Goal: Check status: Check status

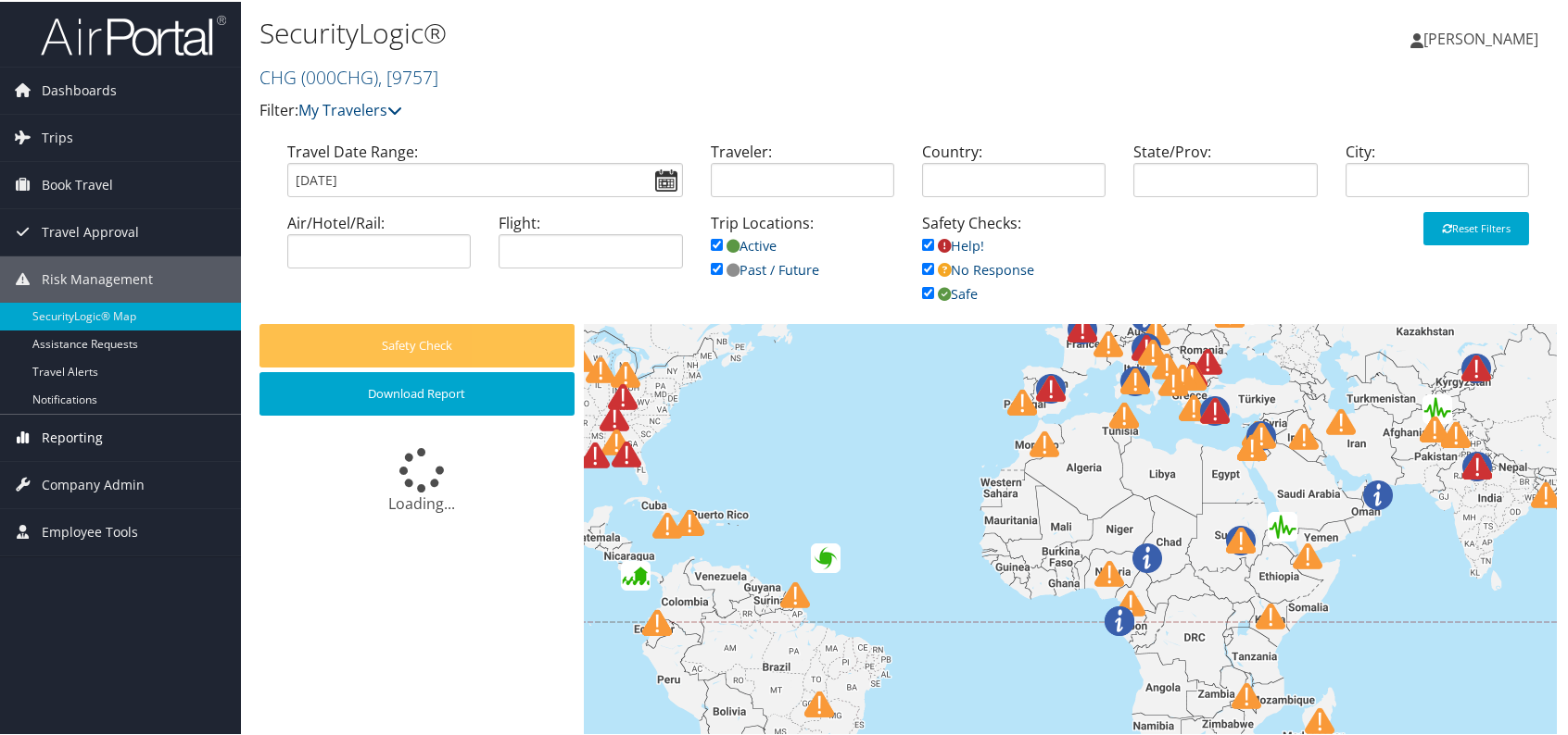
click at [89, 438] on span "Reporting" at bounding box center [72, 436] width 61 height 46
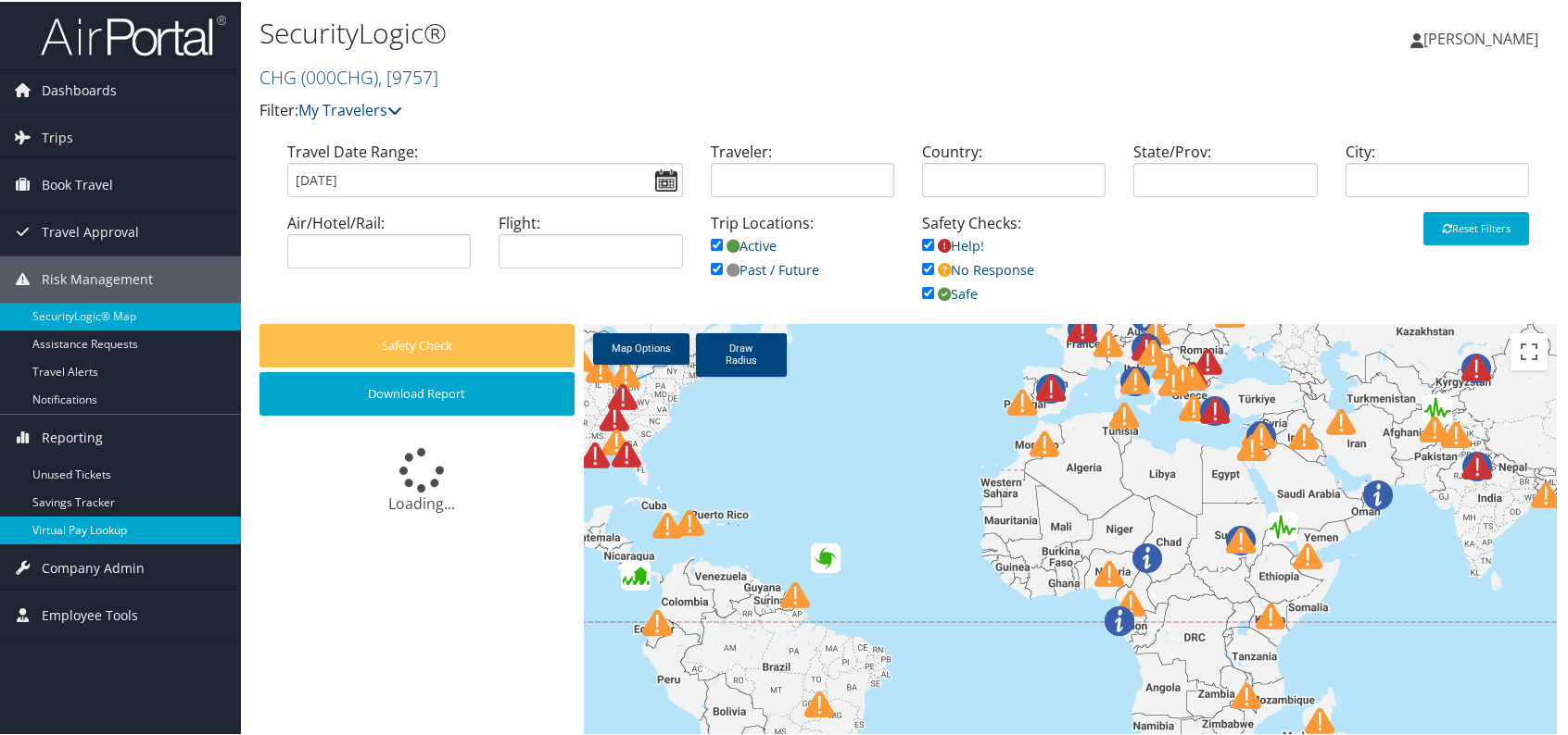
click at [107, 523] on link "Virtual Pay Lookup" at bounding box center [120, 529] width 241 height 27
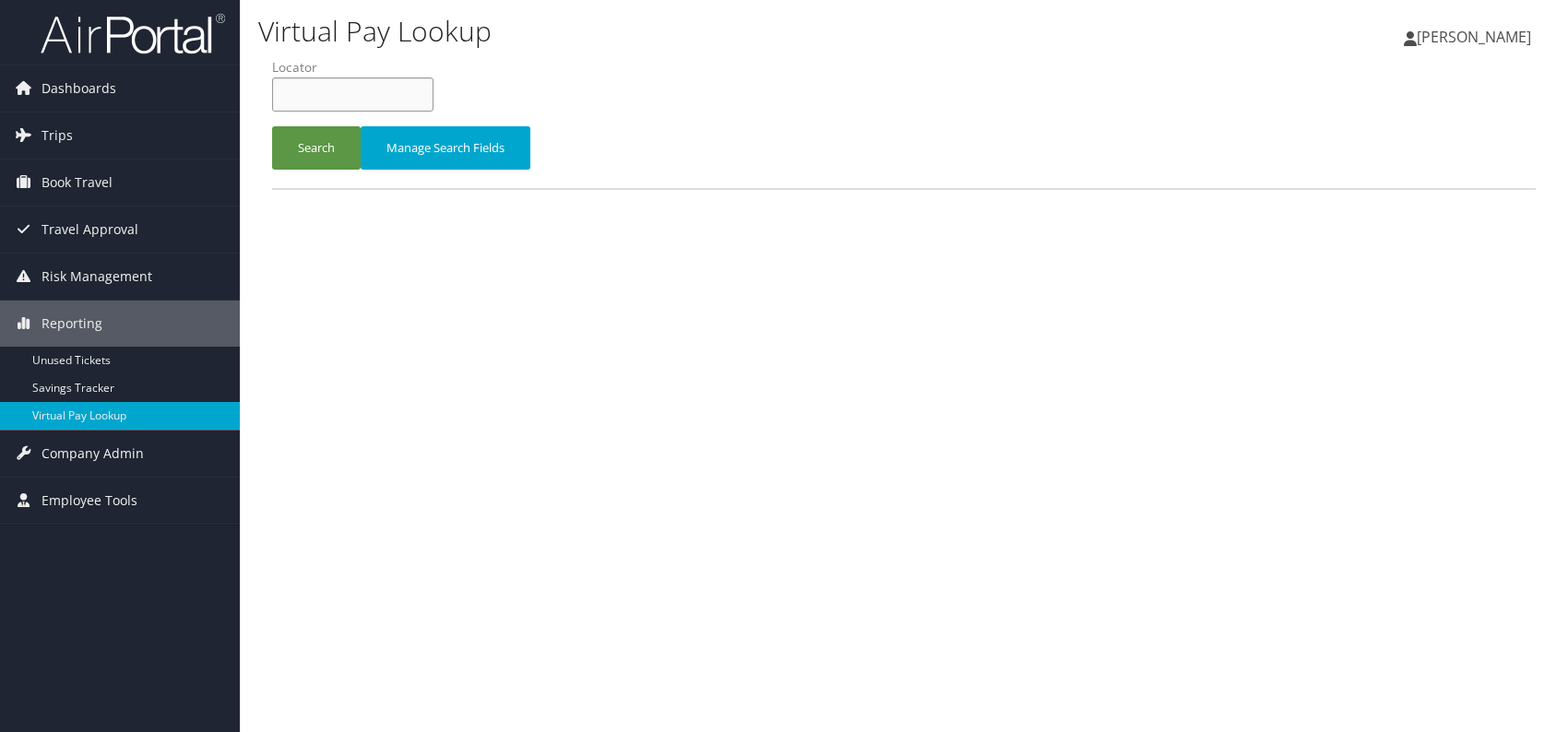
paste input "FVIXFR"
click at [311, 89] on input "FVIXFR" at bounding box center [352, 94] width 161 height 34
click at [318, 141] on button "Search" at bounding box center [316, 148] width 89 height 43
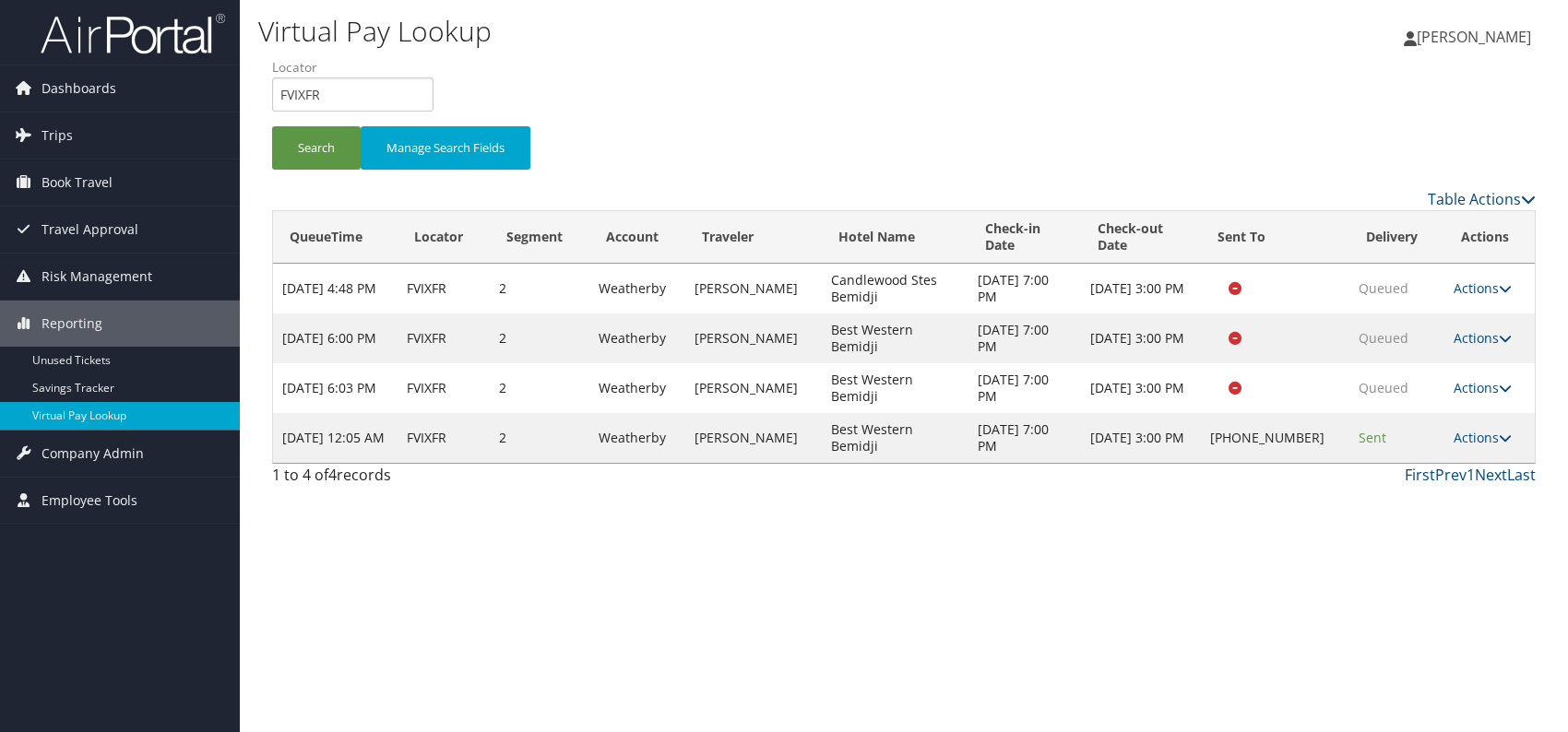
click at [1117, 572] on div "Virtual Pay Lookup Romina Kwock Romina Kwock My Settings Travel Agency Contacts…" at bounding box center [903, 366] width 1328 height 732
drag, startPoint x: 335, startPoint y: 89, endPoint x: 278, endPoint y: 93, distance: 57.1
click at [278, 93] on input "FVIXFR" at bounding box center [352, 94] width 161 height 34
paste input "EXNEII"
click at [319, 152] on button "Search" at bounding box center [316, 148] width 89 height 43
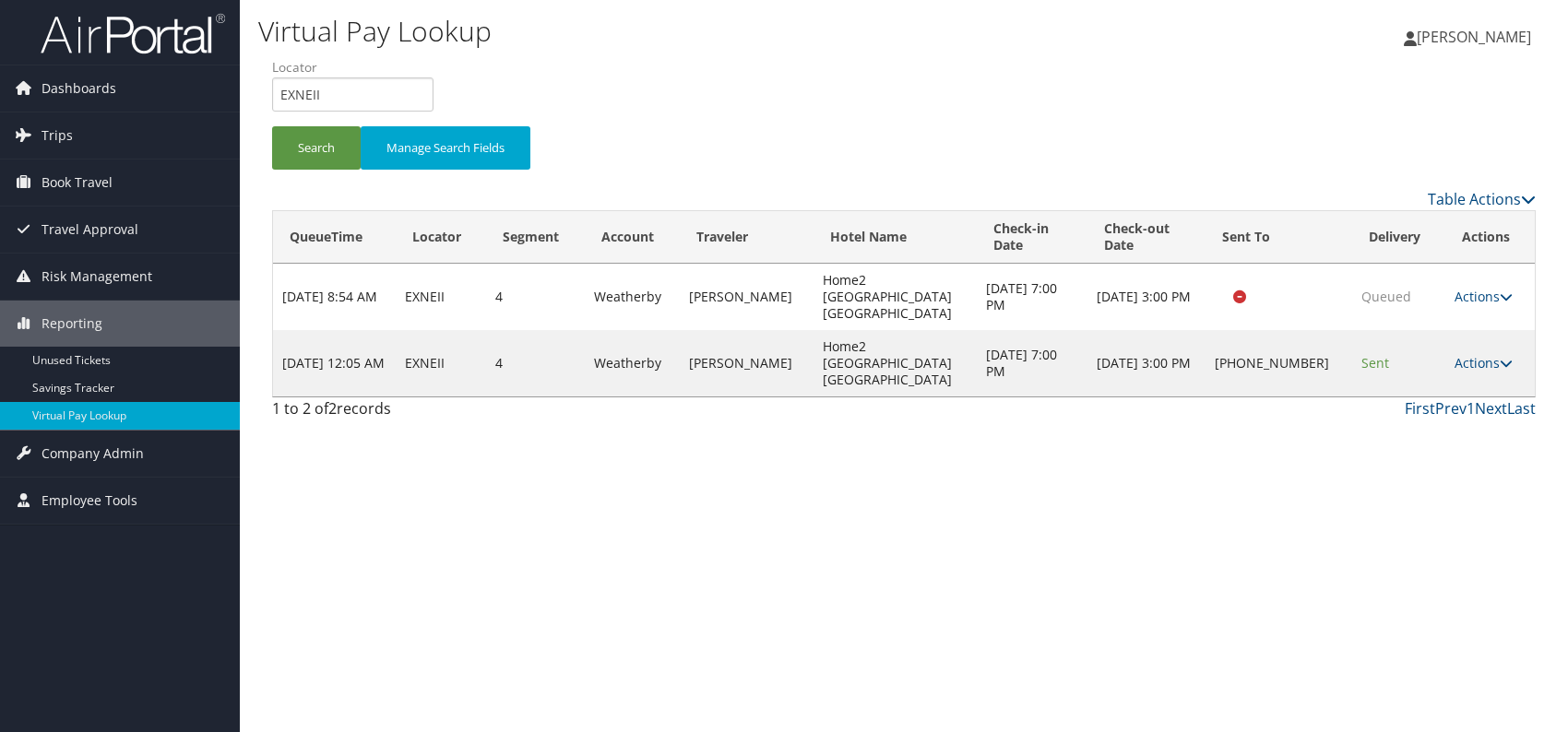
click at [1192, 449] on div "Virtual Pay Lookup Romina Kwock Romina Kwock My Settings Travel Agency Contacts…" at bounding box center [903, 366] width 1328 height 732
drag, startPoint x: 295, startPoint y: 97, endPoint x: 255, endPoint y: 95, distance: 40.0
click at [255, 95] on div "Virtual Pay Lookup Romina Kwock Romina Kwock My Settings Travel Agency Contacts…" at bounding box center [903, 366] width 1328 height 732
paste input "KGQEPB"
click at [305, 142] on button "Search" at bounding box center [316, 148] width 89 height 43
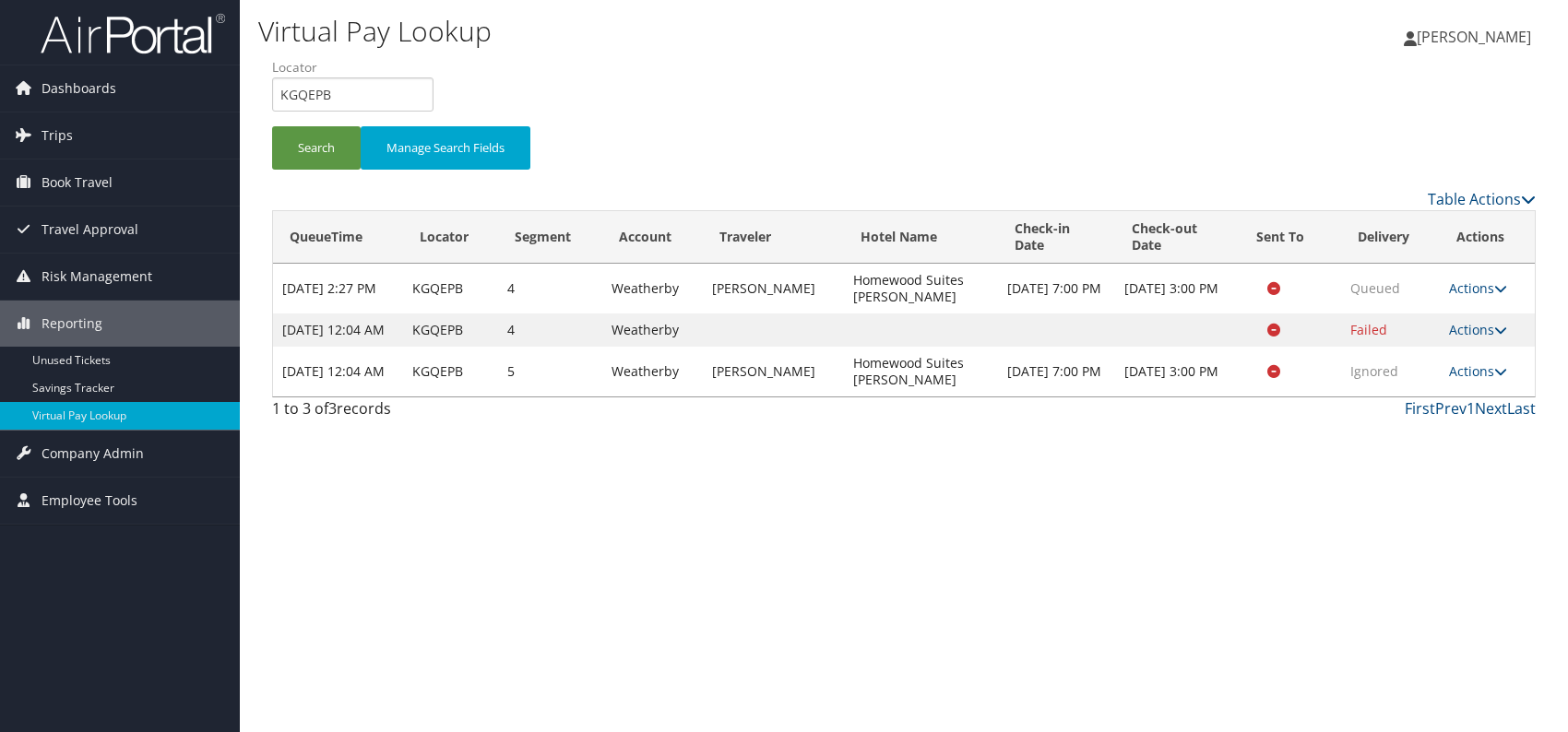
click at [1009, 531] on div "Virtual Pay Lookup Romina Kwock Romina Kwock My Settings Travel Agency Contacts…" at bounding box center [903, 366] width 1328 height 732
drag, startPoint x: 367, startPoint y: 102, endPoint x: 276, endPoint y: 102, distance: 91.0
click at [276, 102] on input "KGQEPB" at bounding box center [352, 94] width 161 height 34
paste input "IVIZMY"
click at [312, 93] on input "IVIZMY" at bounding box center [352, 94] width 161 height 34
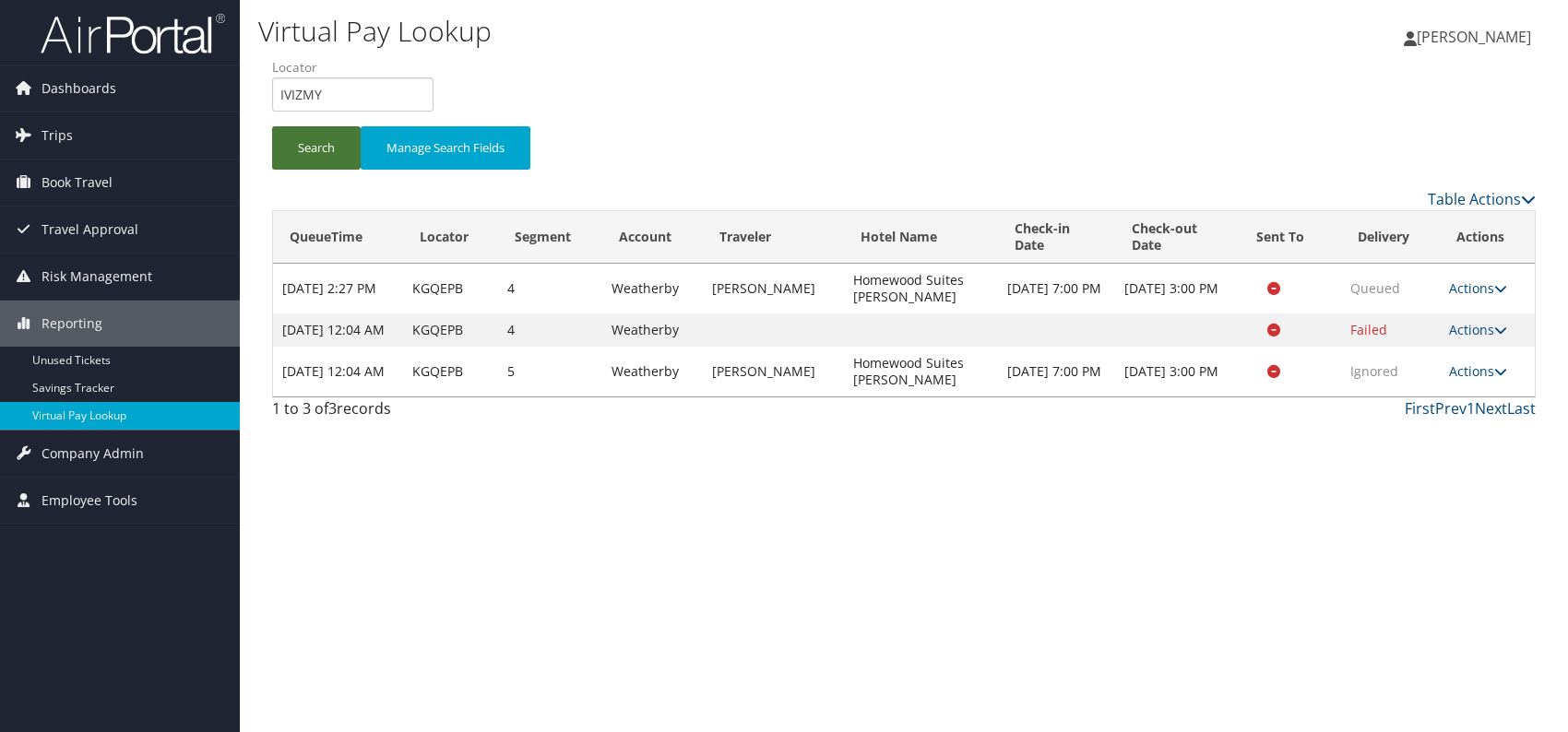
click at [312, 134] on button "Search" at bounding box center [316, 148] width 89 height 43
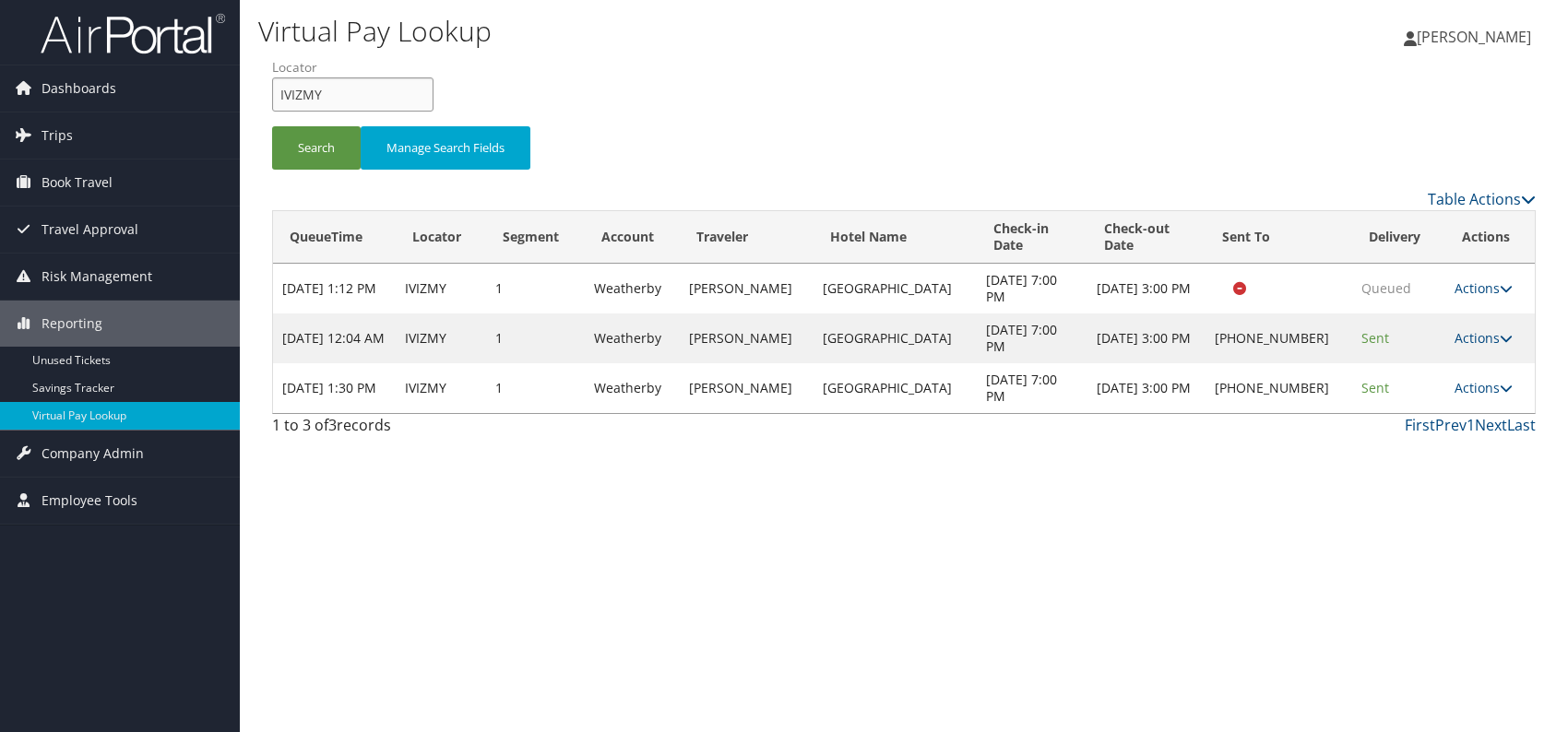
drag, startPoint x: 322, startPoint y: 87, endPoint x: 263, endPoint y: 87, distance: 59.0
click at [272, 87] on form "QueueTime Locator IVIZMY Segment Account Traveler Hotel Name Check-in Date Chec…" at bounding box center [903, 122] width 1263 height 129
paste input "KGQEPB"
type input "KGQEPB"
click at [308, 140] on button "Search" at bounding box center [316, 148] width 89 height 43
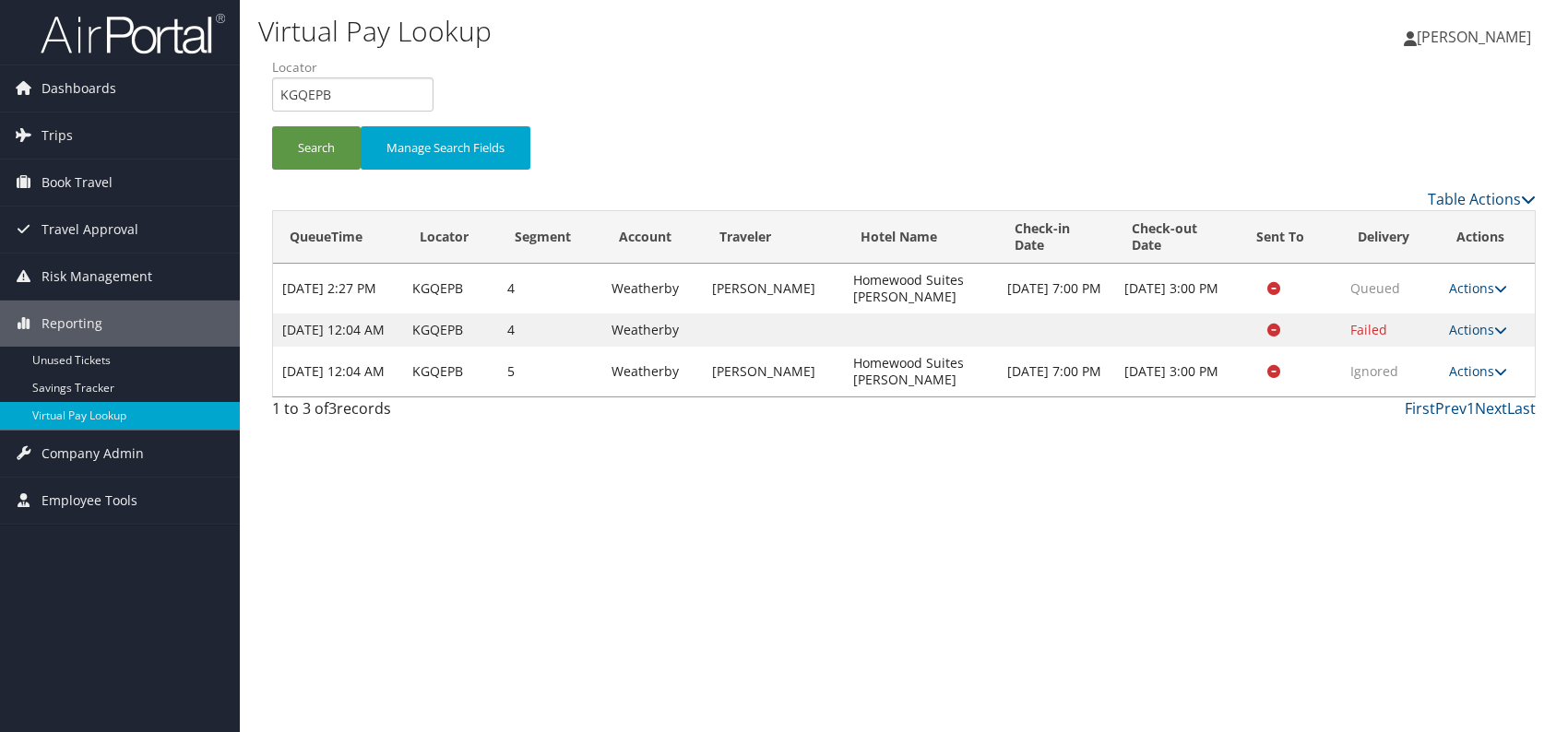
click at [1125, 624] on div "Virtual Pay Lookup Romina Kwock Romina Kwock My Settings Travel Agency Contacts…" at bounding box center [903, 366] width 1328 height 732
click at [1167, 542] on div "Virtual Pay Lookup Romina Kwock Romina Kwock My Settings Travel Agency Contacts…" at bounding box center [903, 366] width 1328 height 732
click at [1485, 380] on link "Actions" at bounding box center [1477, 371] width 58 height 18
click at [1445, 414] on link "Resend" at bounding box center [1444, 414] width 116 height 31
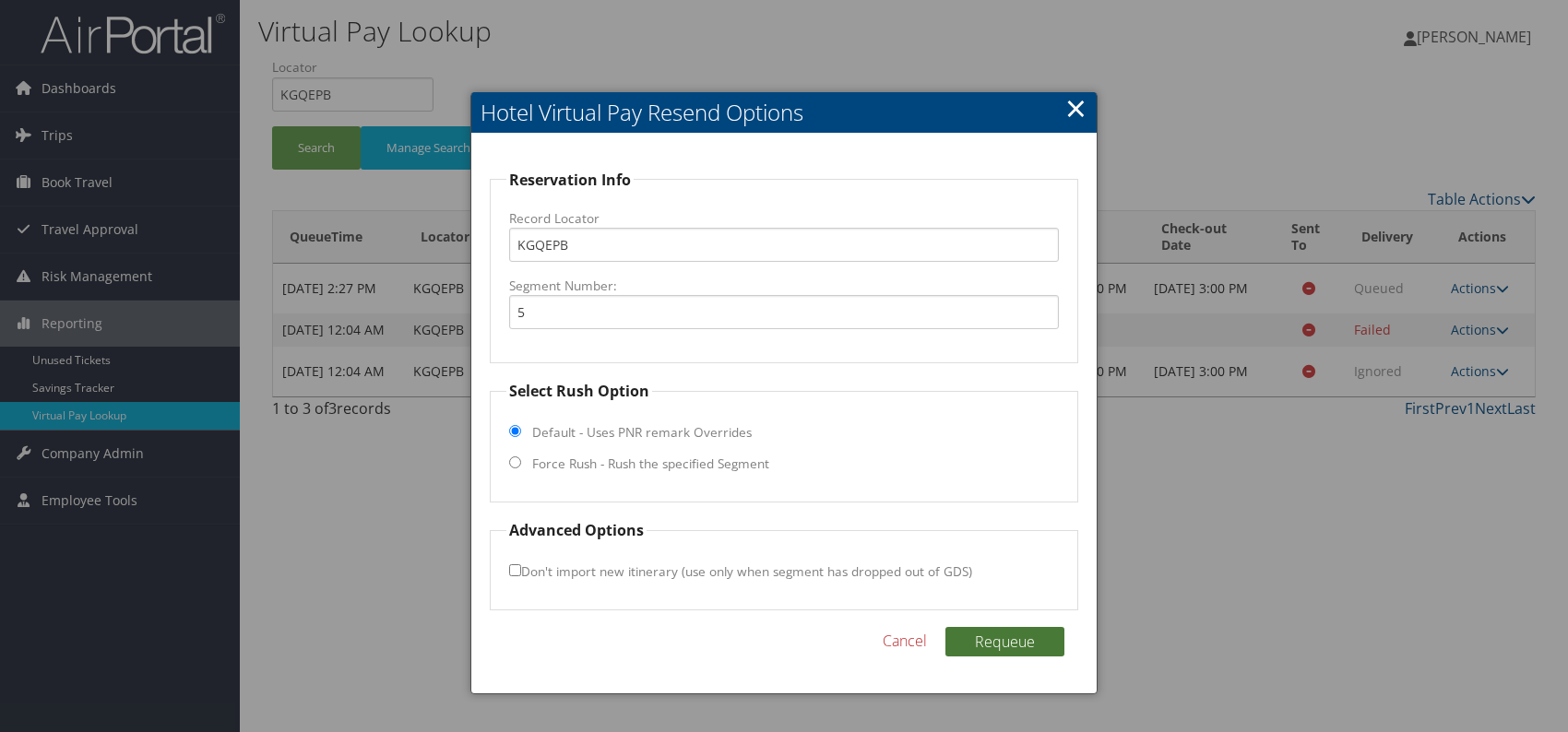
click at [991, 629] on button "Requeue" at bounding box center [1005, 642] width 119 height 29
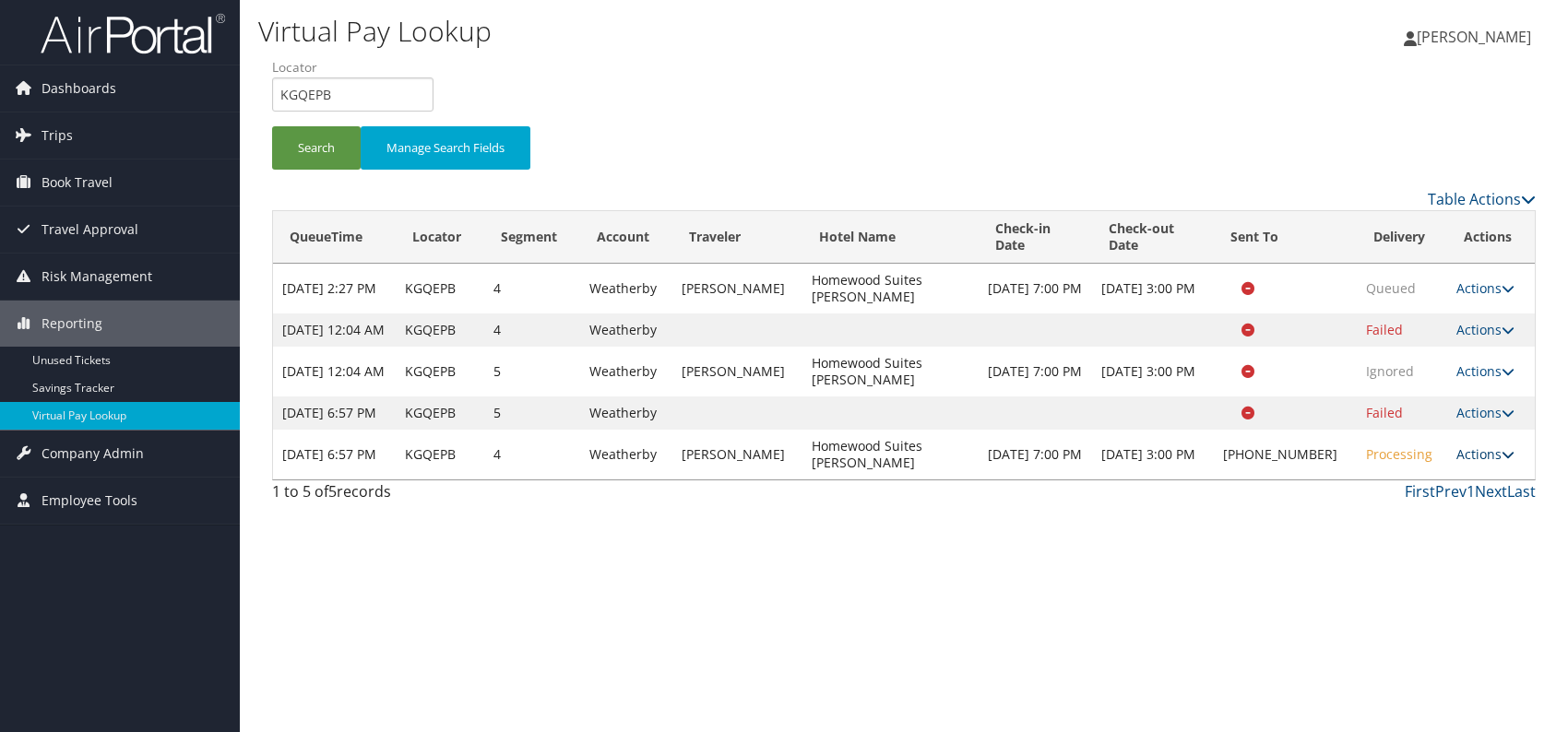
click at [1489, 463] on link "Actions" at bounding box center [1484, 454] width 58 height 18
click at [1389, 553] on link "Logs" at bounding box center [1423, 553] width 157 height 31
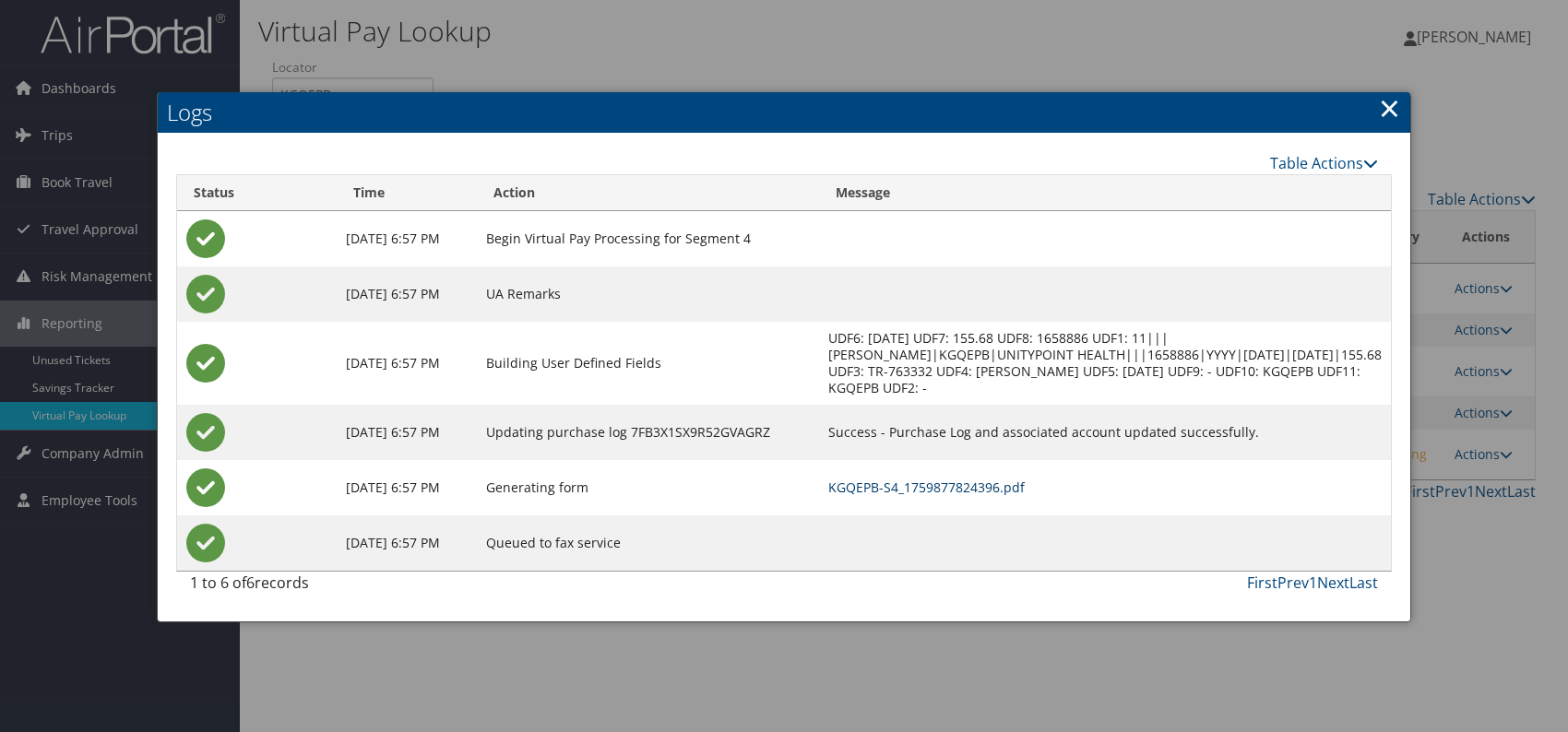
click at [931, 479] on link "KGQEPB-S4_1759877824396.pdf" at bounding box center [926, 488] width 196 height 18
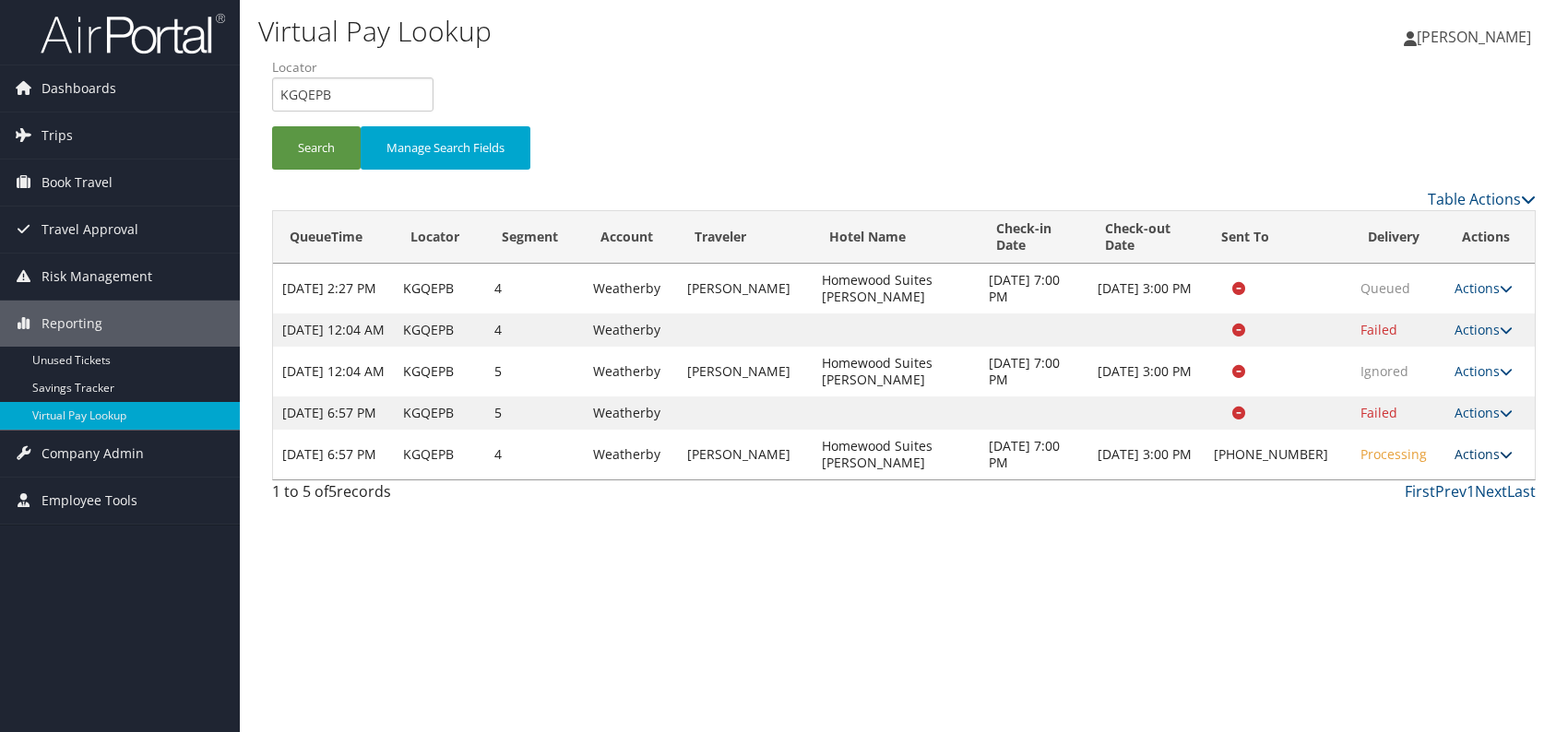
click at [1455, 463] on link "Actions" at bounding box center [1483, 454] width 58 height 18
click at [1422, 512] on link "Resend" at bounding box center [1423, 514] width 157 height 31
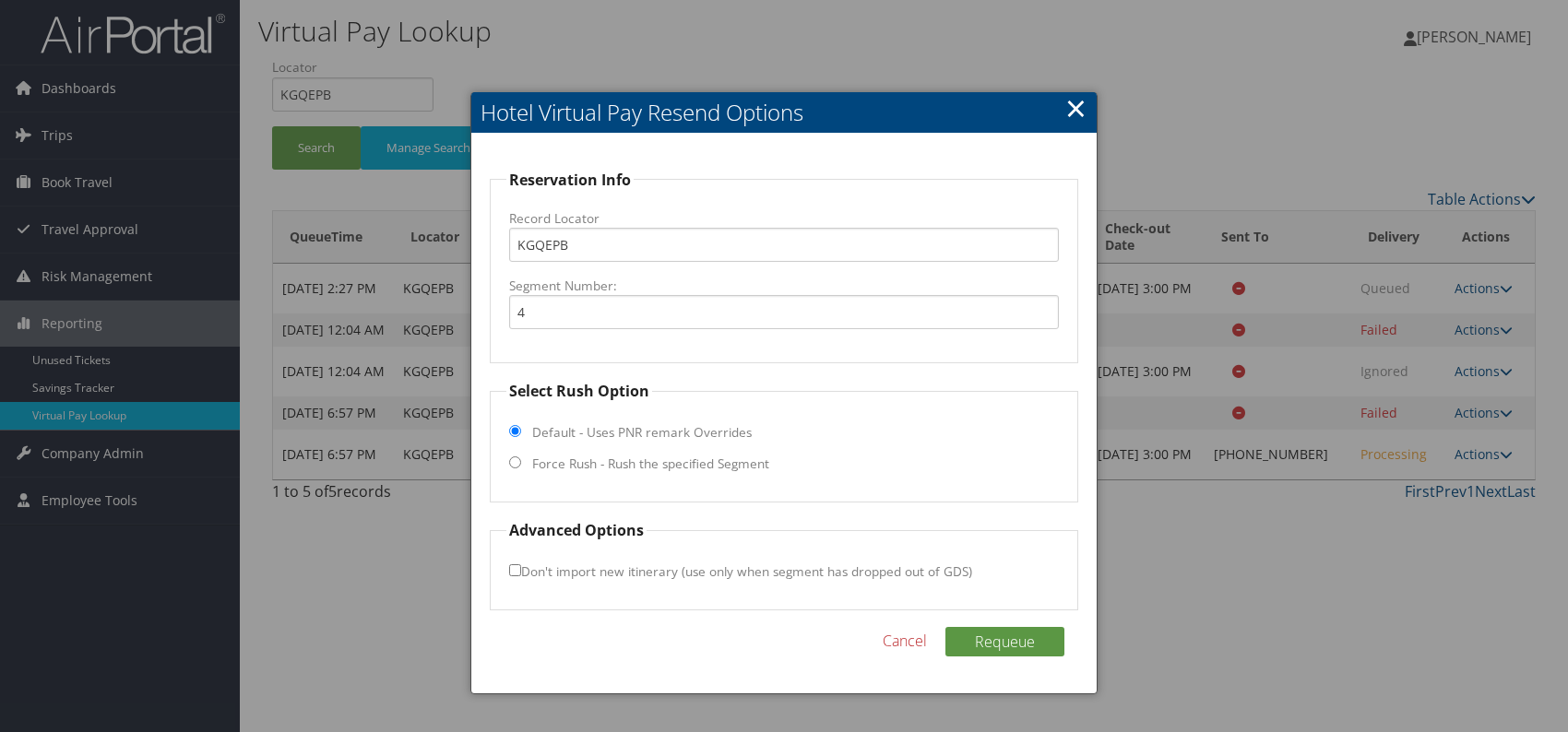
drag, startPoint x: 518, startPoint y: 456, endPoint x: 517, endPoint y: 466, distance: 10.0
click at [517, 456] on input "Force Rush - Rush the specified Segment" at bounding box center [515, 462] width 12 height 12
radio input "true"
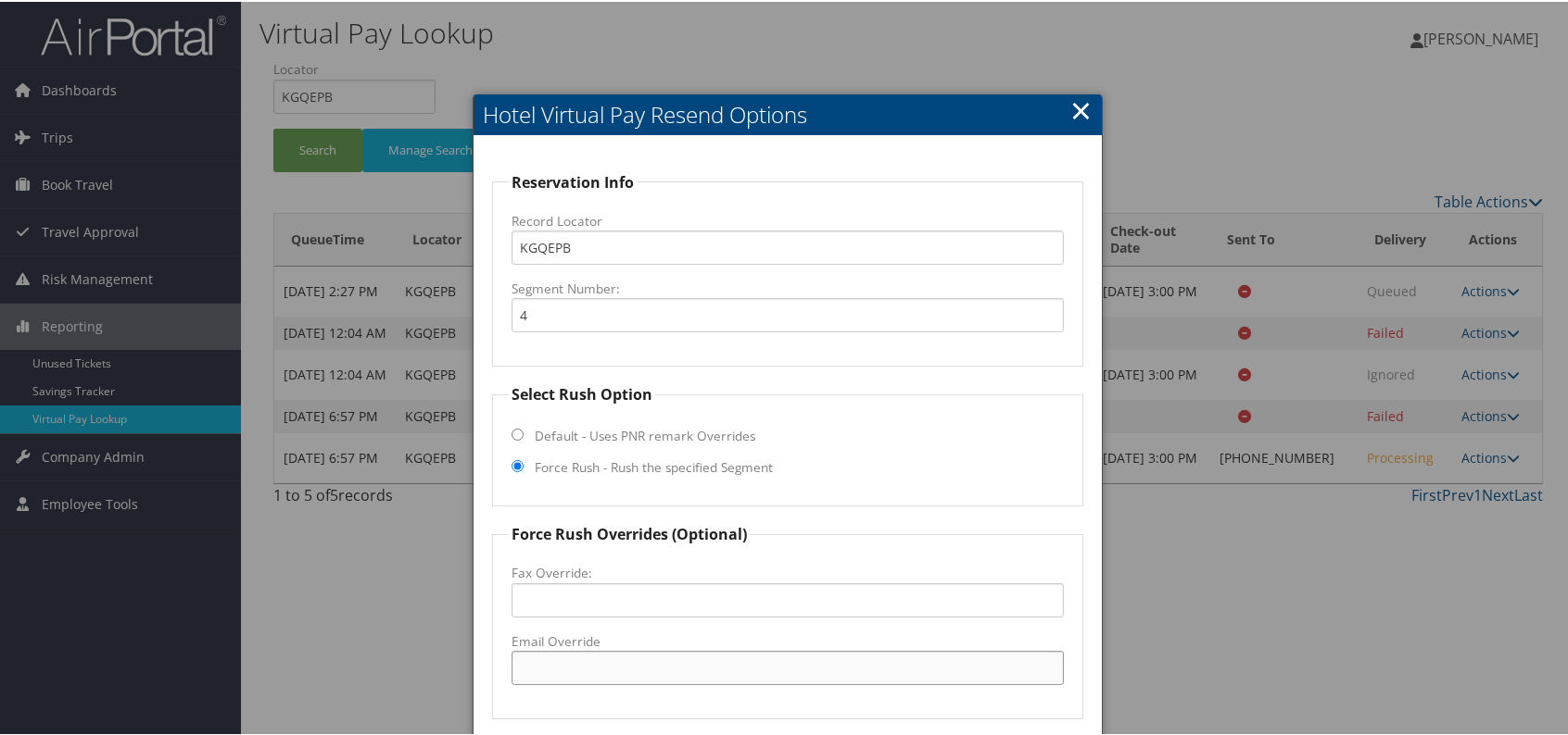
paste input "DVNDA_homewood @hilton.com"
click at [641, 669] on input "DVNDA_homewood @hilton.com" at bounding box center [787, 666] width 553 height 34
drag, startPoint x: 777, startPoint y: 664, endPoint x: 456, endPoint y: 656, distance: 321.1
click at [456, 656] on body "Menu Dashboards ► AirPortal 360™ (Manager) AirPortal 360™ (Agent) My Travel Das…" at bounding box center [787, 367] width 1576 height 735
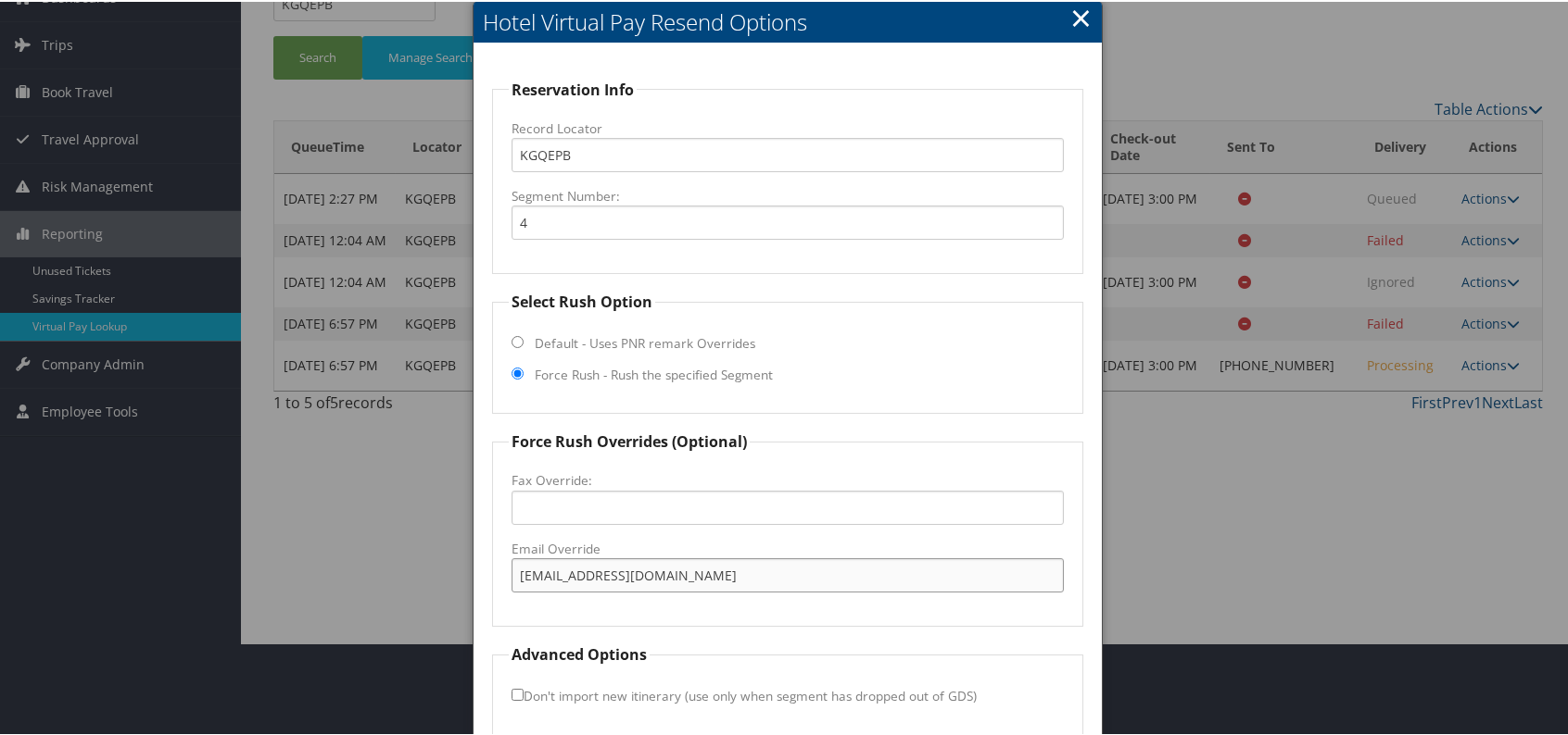
scroll to position [173, 0]
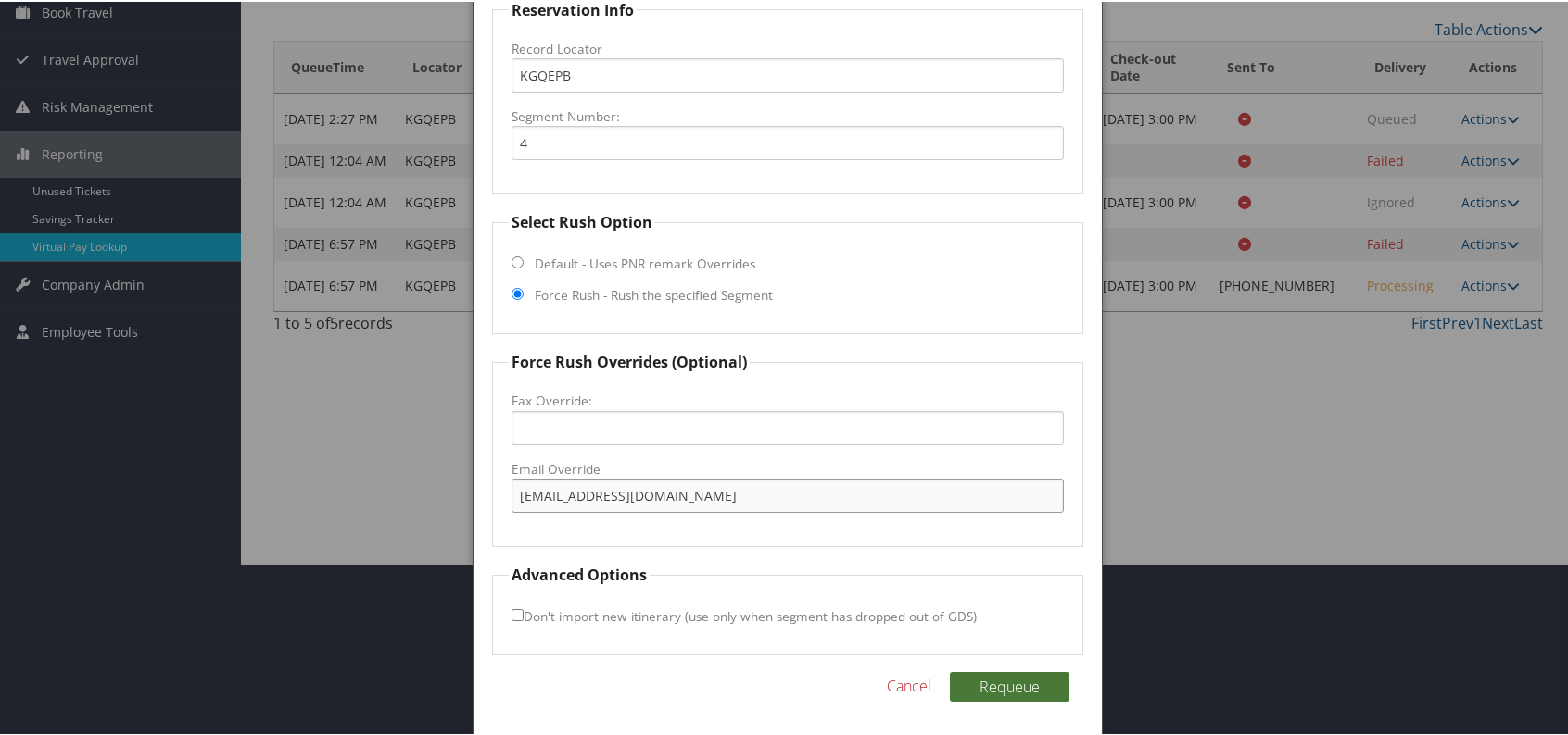
type input "DVNDA_homewood@hilton.com"
click at [983, 688] on button "Requeue" at bounding box center [1010, 685] width 120 height 29
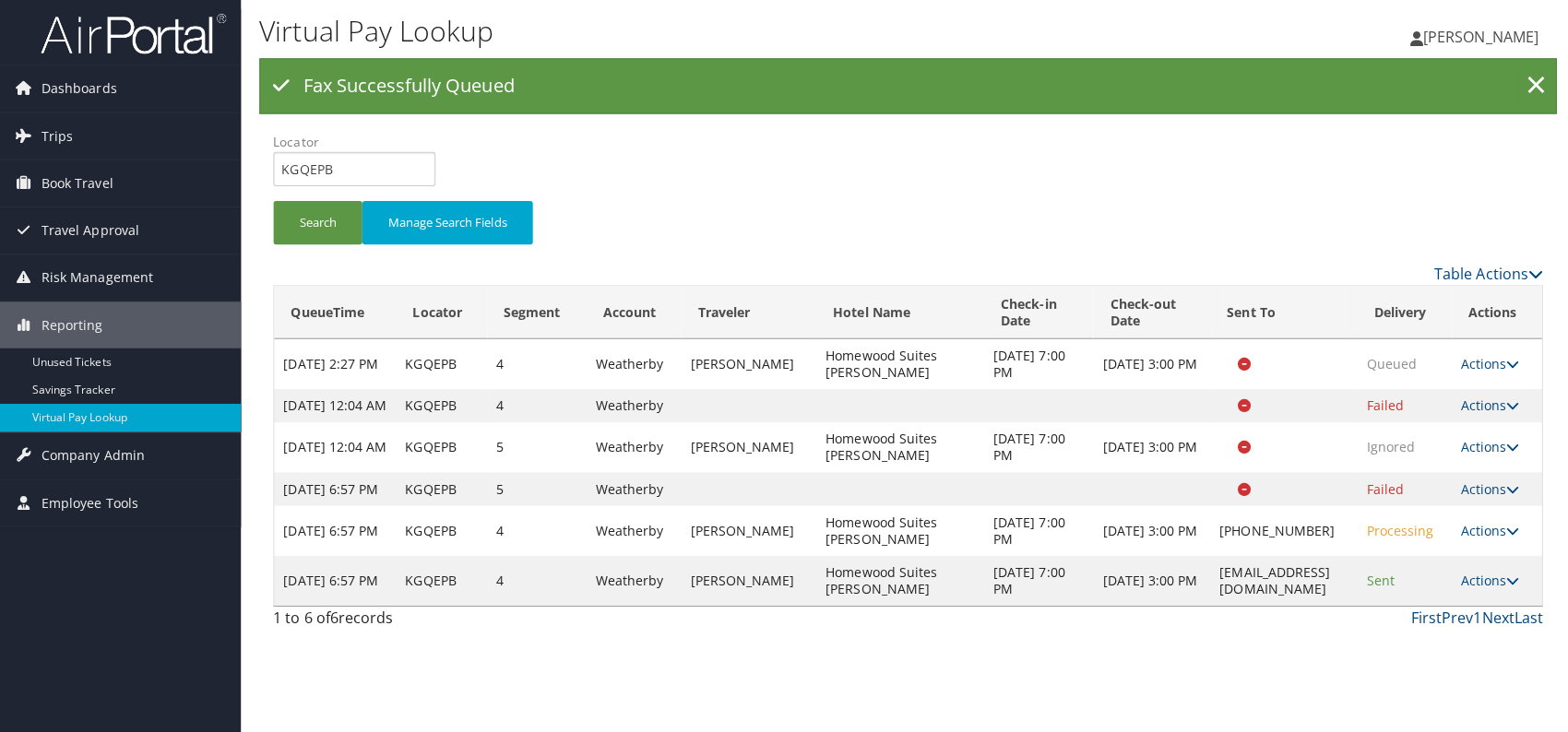
scroll to position [0, 0]
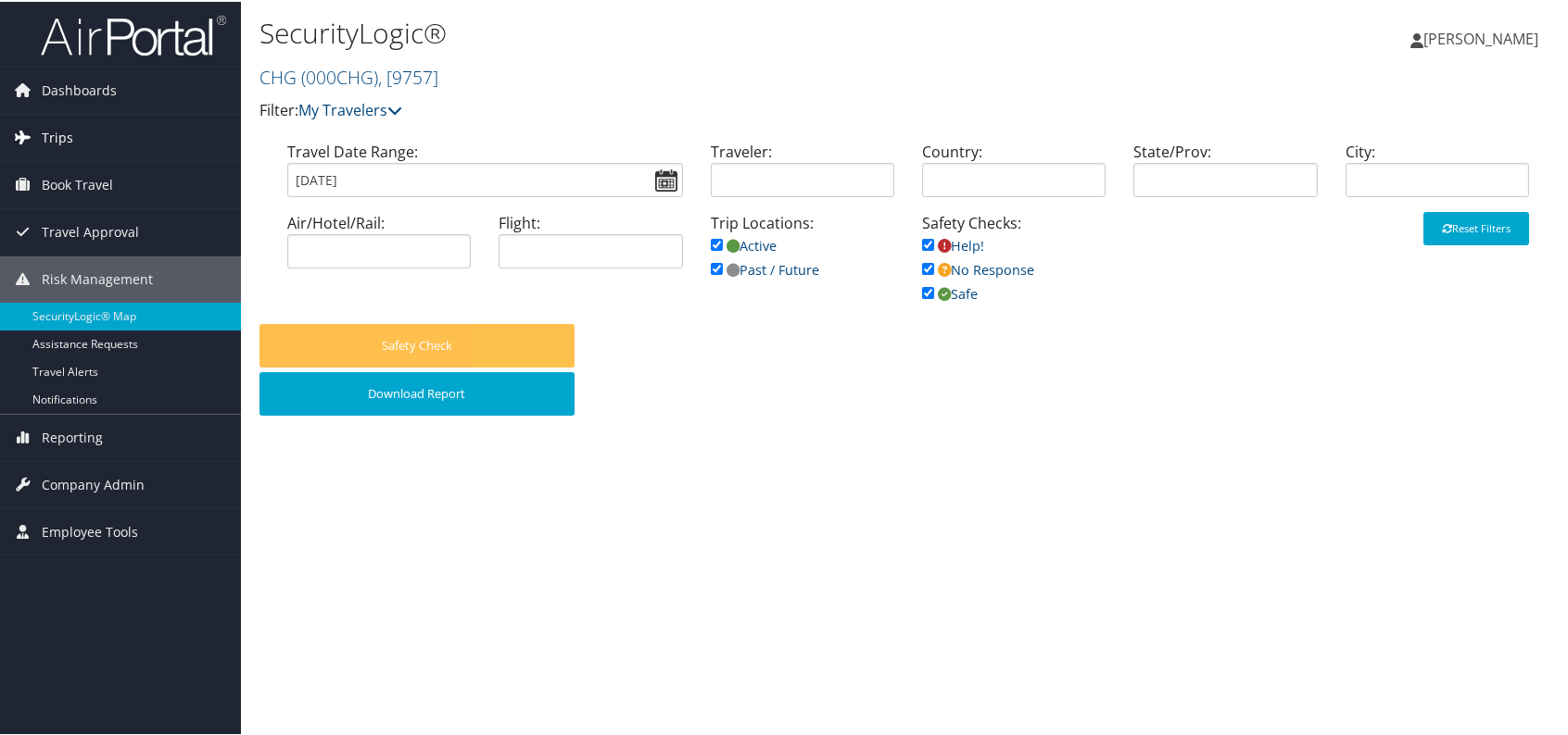
click at [99, 130] on link "Trips" at bounding box center [120, 135] width 241 height 46
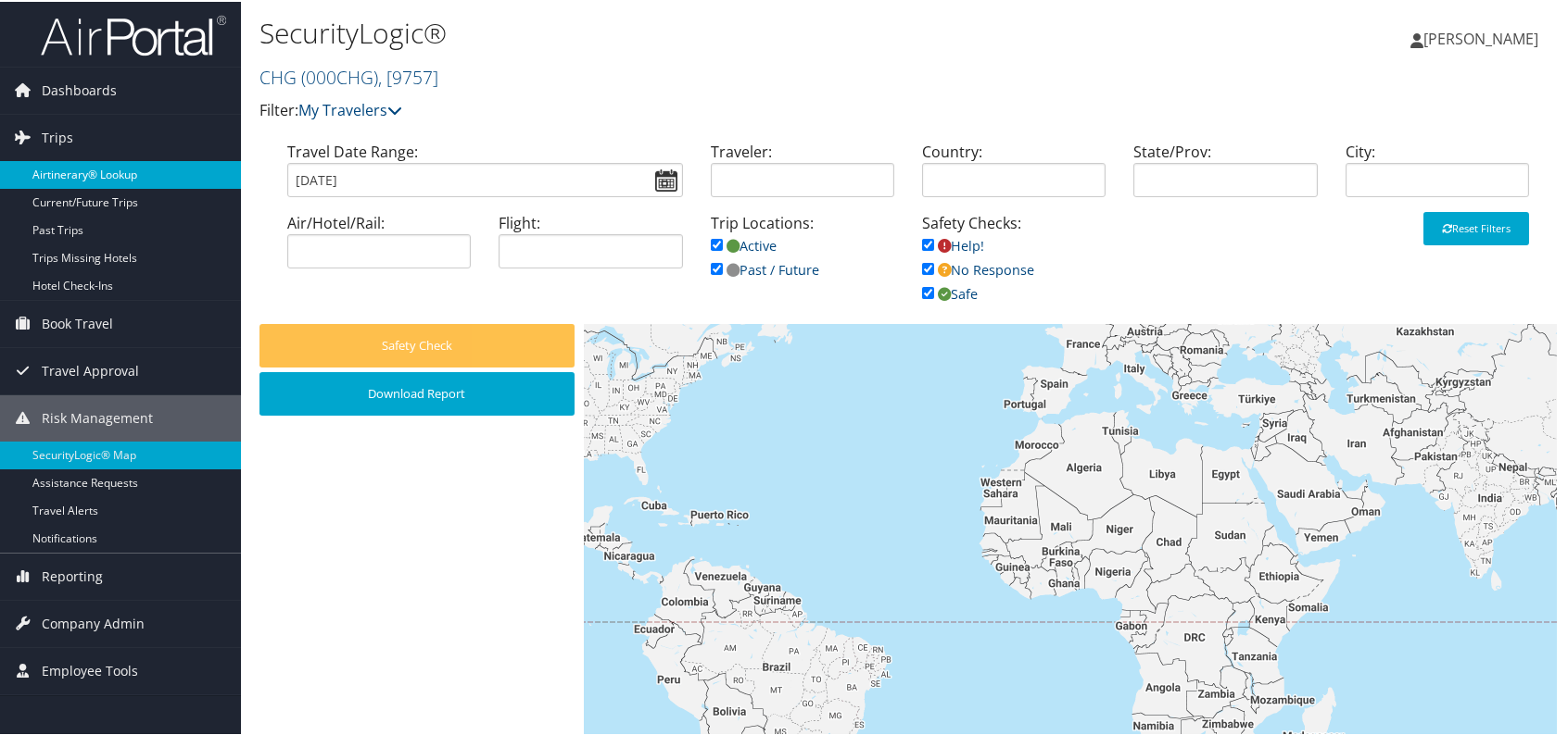
click at [127, 172] on link "Airtinerary® Lookup" at bounding box center [120, 173] width 241 height 27
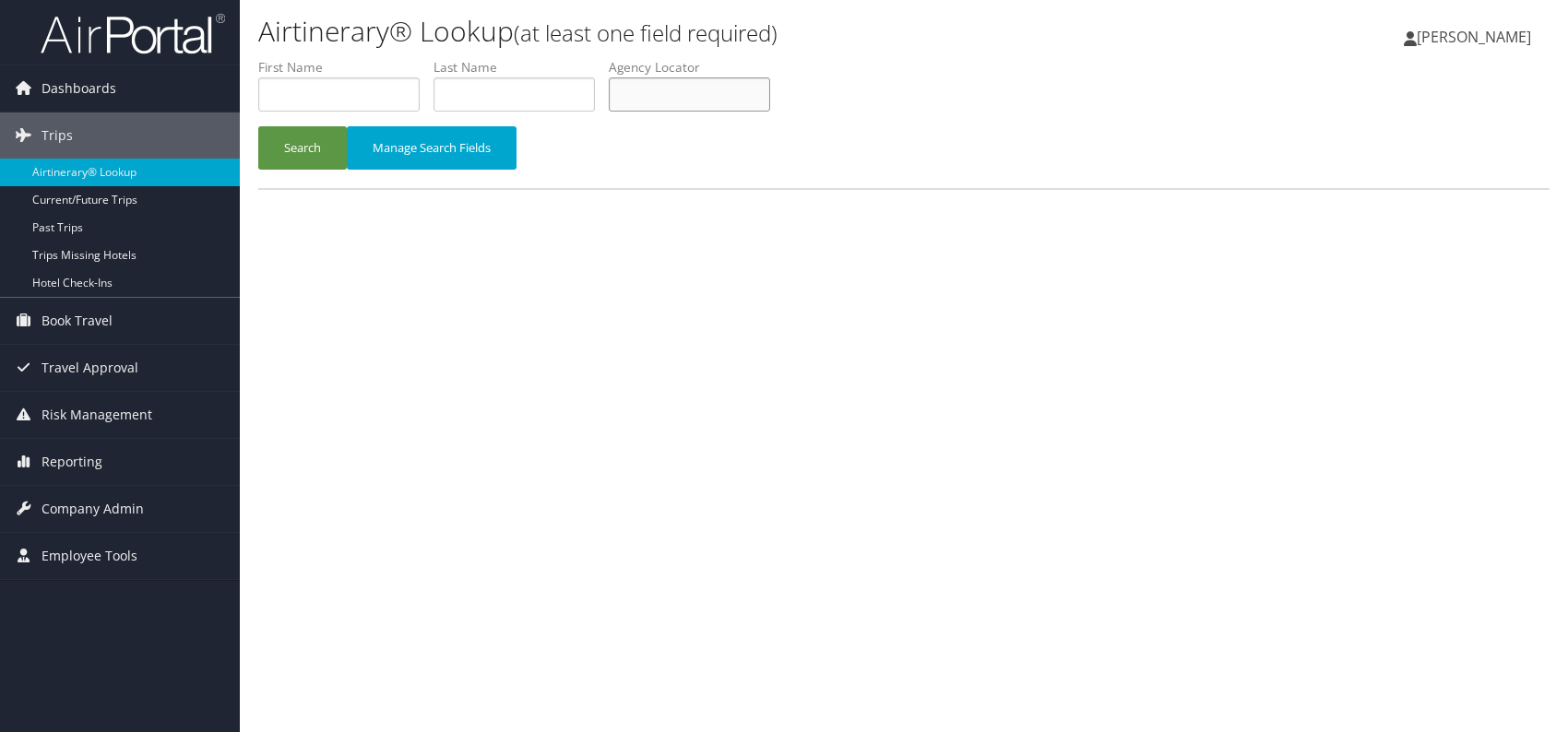
paste input "AOHARE"
type input "AOHARE"
click at [303, 152] on button "Search" at bounding box center [302, 148] width 89 height 43
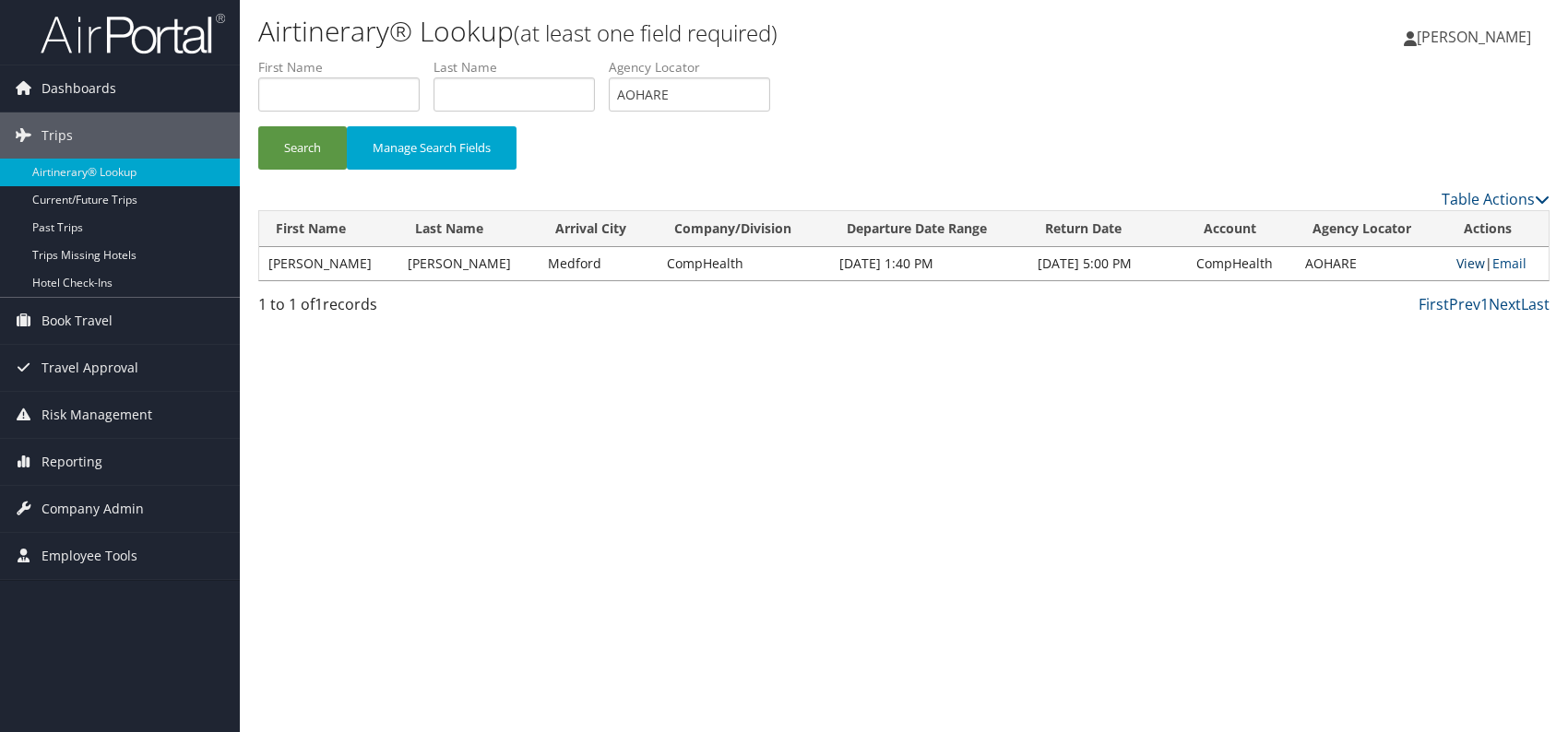
click at [1458, 261] on link "View" at bounding box center [1469, 264] width 28 height 18
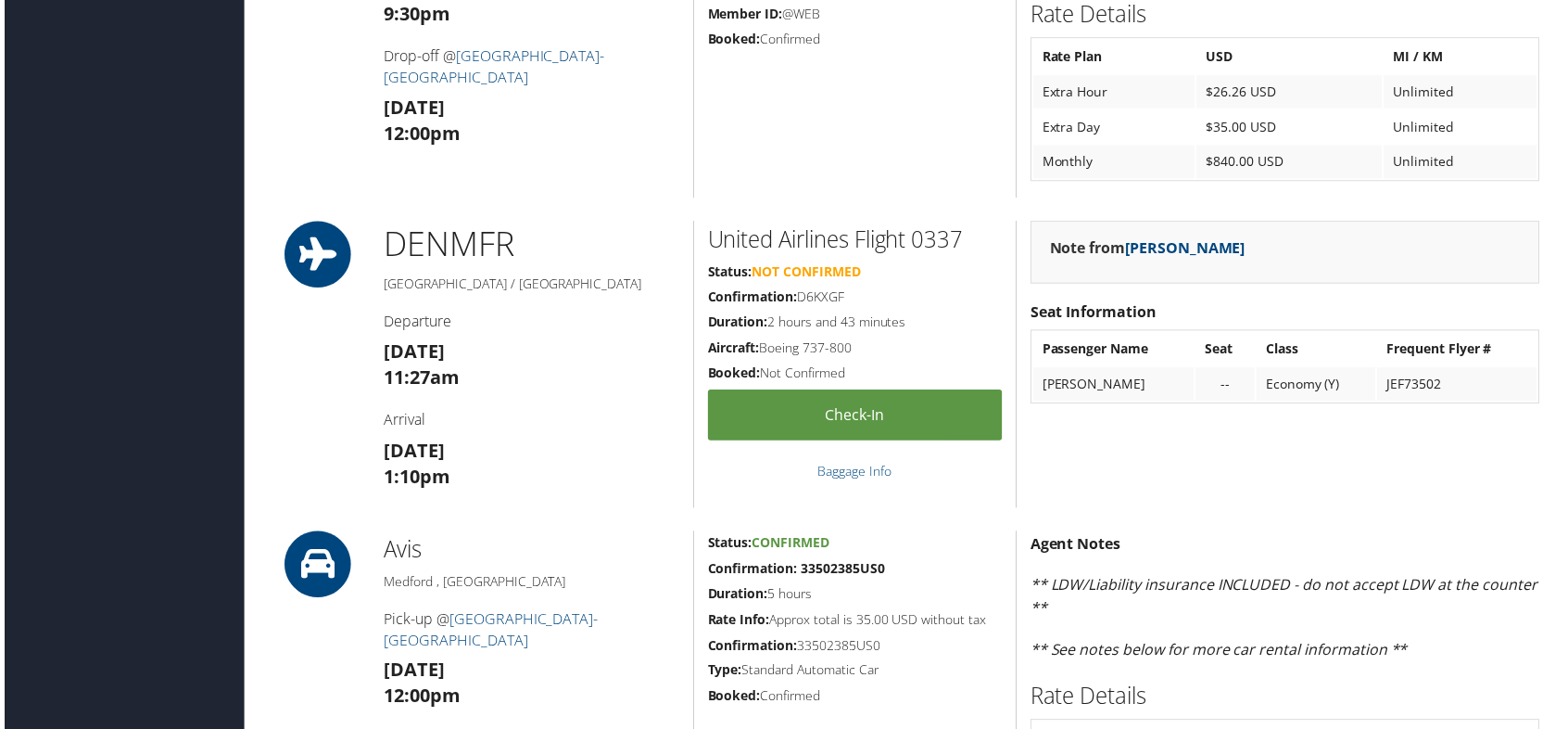
scroll to position [2041, 0]
